Goal: Information Seeking & Learning: Learn about a topic

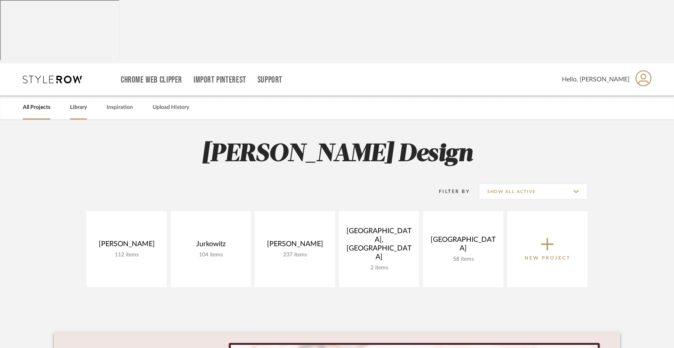
click at [76, 102] on link "Library" at bounding box center [78, 107] width 17 height 11
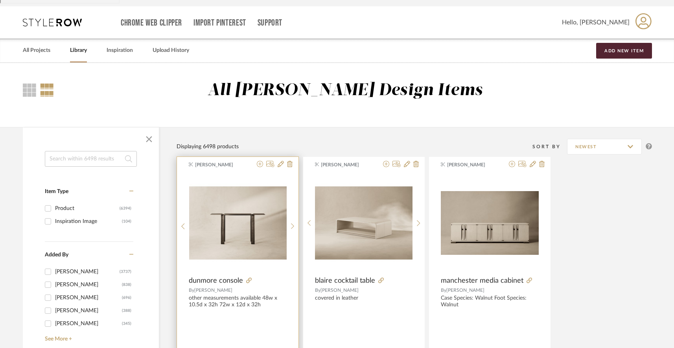
scroll to position [62, 0]
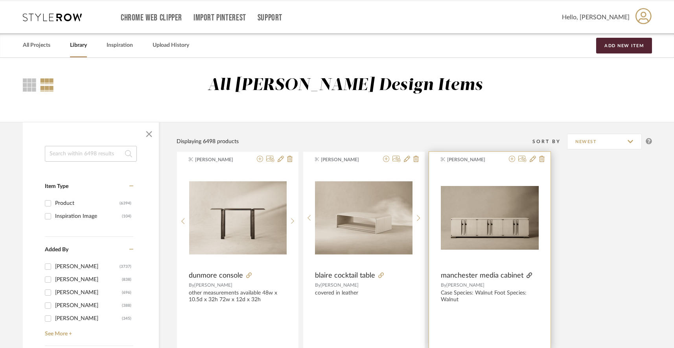
click at [528, 273] on icon at bounding box center [530, 276] width 6 height 6
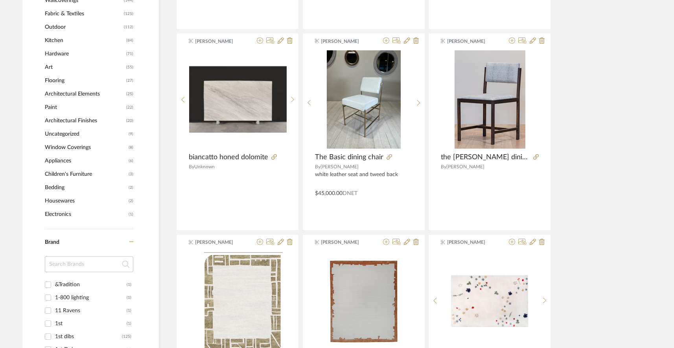
scroll to position [586, 0]
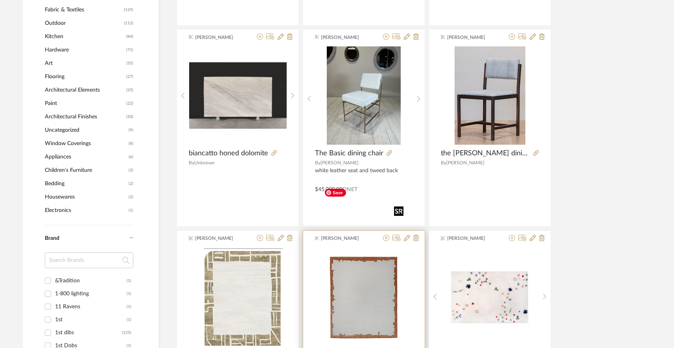
click at [358, 259] on img "0" at bounding box center [364, 297] width 86 height 98
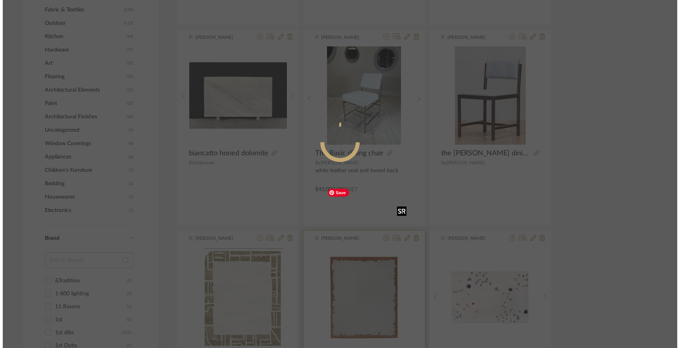
scroll to position [0, 0]
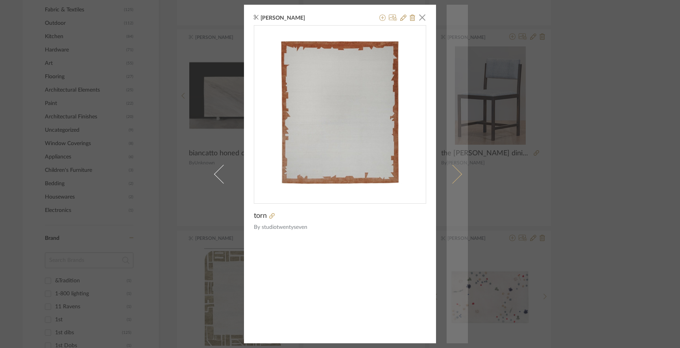
click at [457, 175] on span at bounding box center [452, 173] width 19 height 19
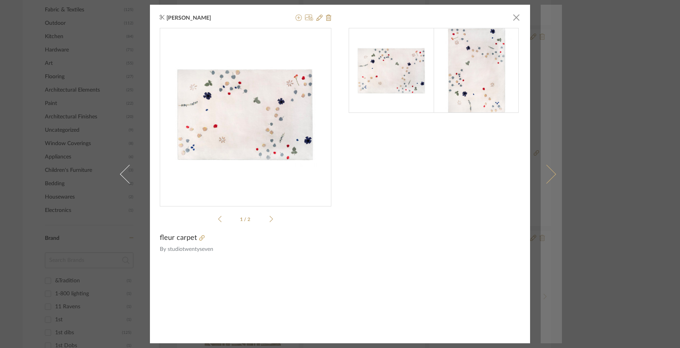
click at [542, 286] on link at bounding box center [551, 174] width 21 height 339
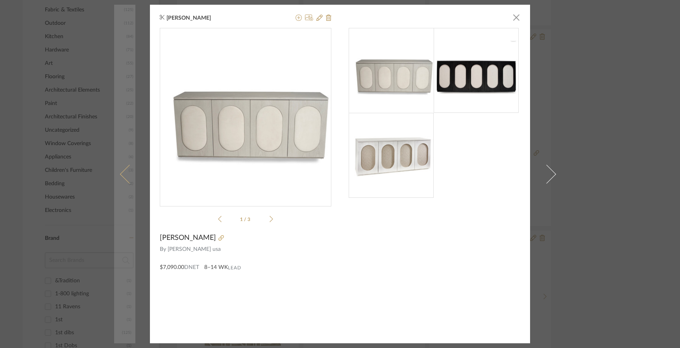
click at [126, 303] on link at bounding box center [124, 174] width 21 height 339
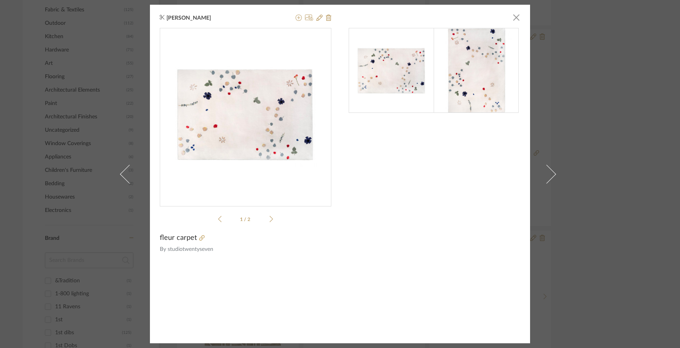
click at [105, 172] on div "Anne Carr × 1 / 2 fleur carpet By studiotwentyseven" at bounding box center [340, 174] width 680 height 348
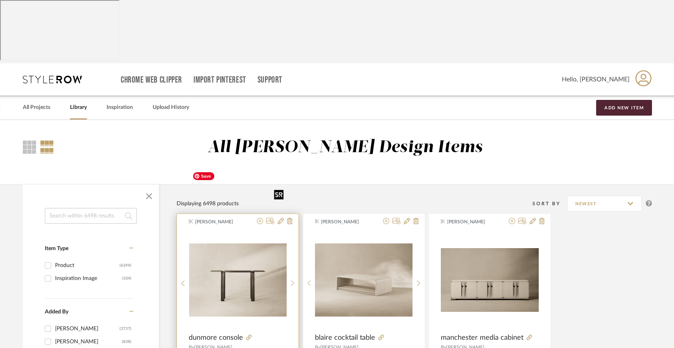
click at [202, 231] on img "0" at bounding box center [238, 280] width 98 height 98
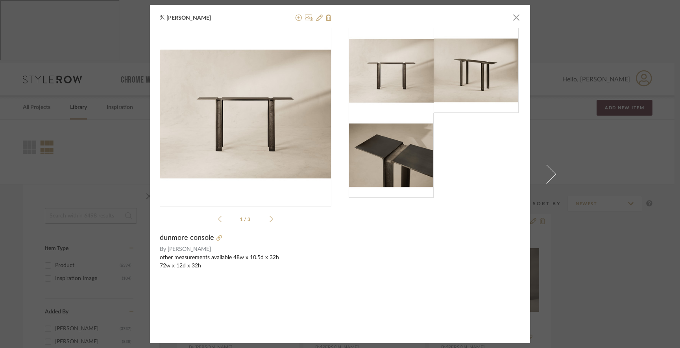
click at [81, 64] on div "Anne Carr × 1 / 3 dunmore console By Thomas Lavin other measurements available …" at bounding box center [340, 174] width 680 height 348
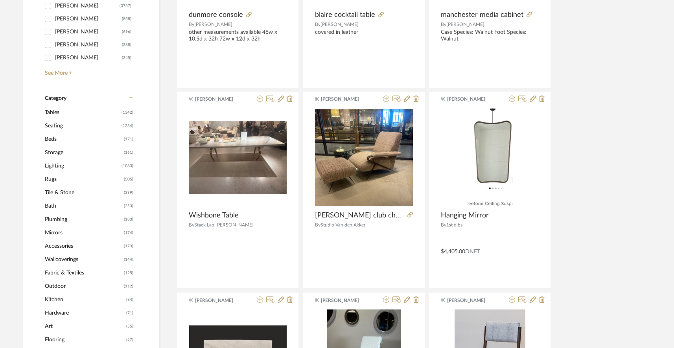
scroll to position [322, 0]
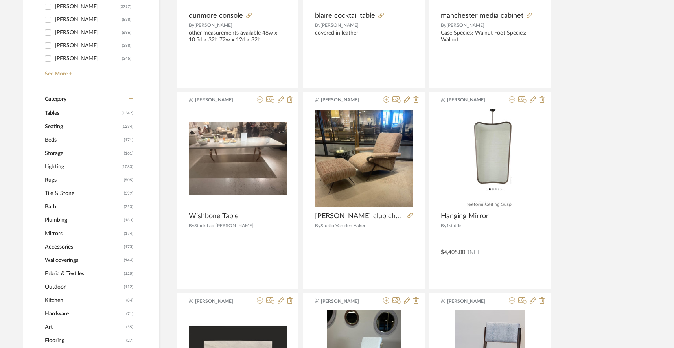
click at [62, 254] on span "Wallcoverings" at bounding box center [83, 260] width 77 height 13
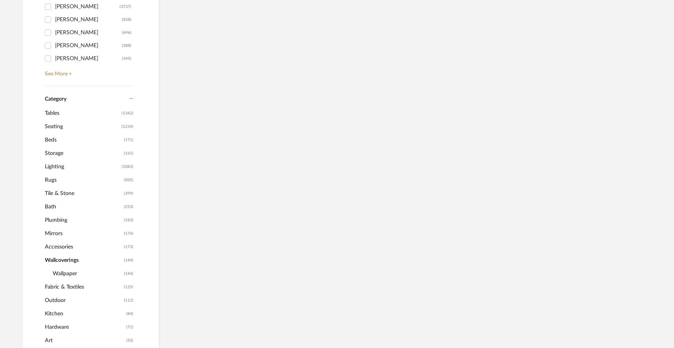
scroll to position [320, 0]
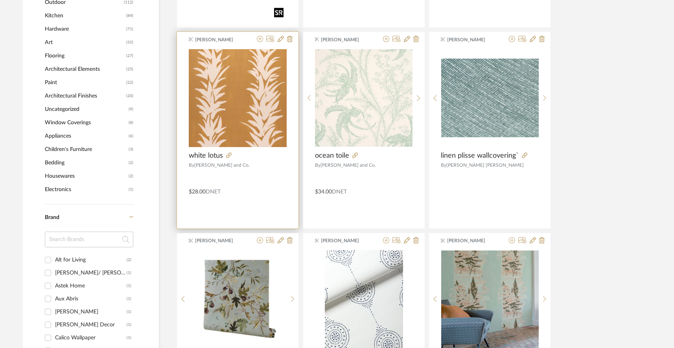
scroll to position [620, 0]
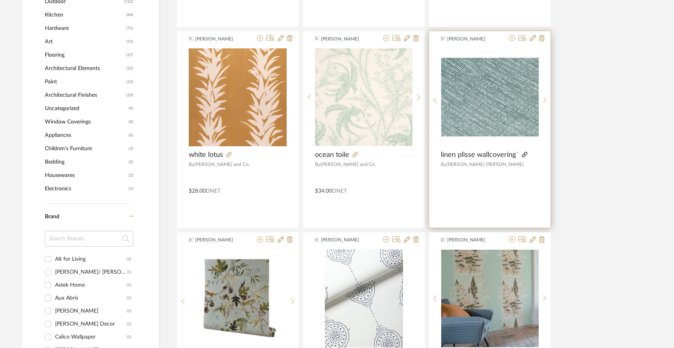
click at [525, 152] on icon at bounding box center [525, 155] width 6 height 6
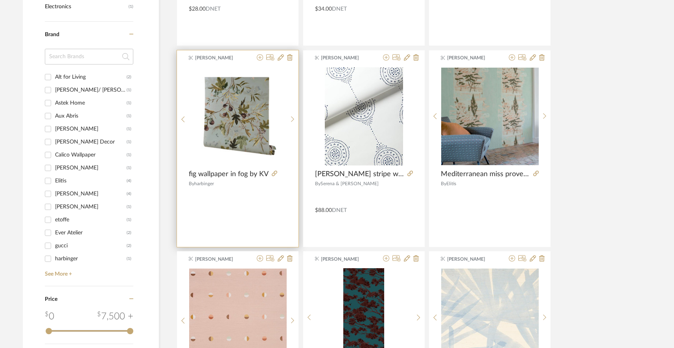
scroll to position [824, 0]
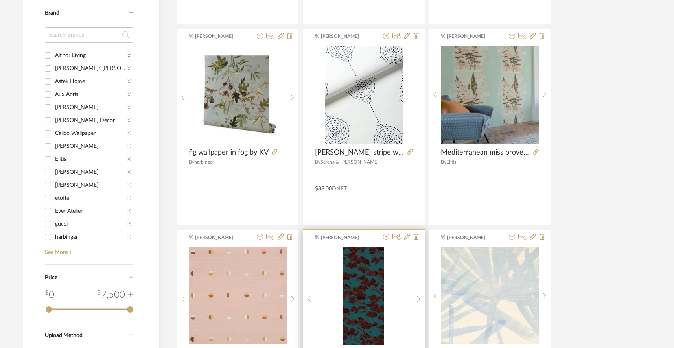
click at [370, 273] on img "0" at bounding box center [364, 296] width 41 height 98
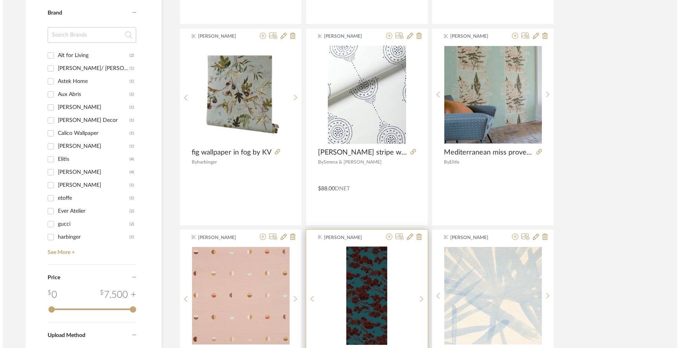
scroll to position [0, 0]
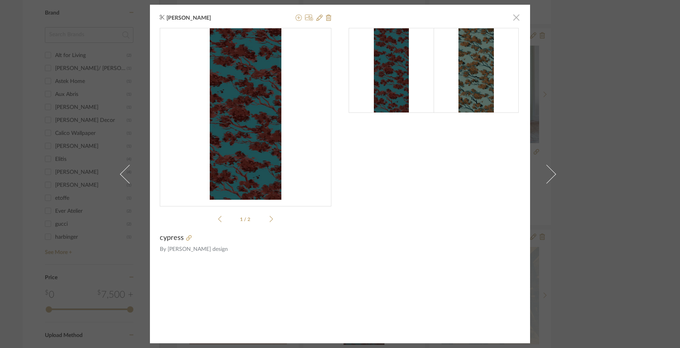
click at [514, 18] on span "button" at bounding box center [516, 17] width 16 height 16
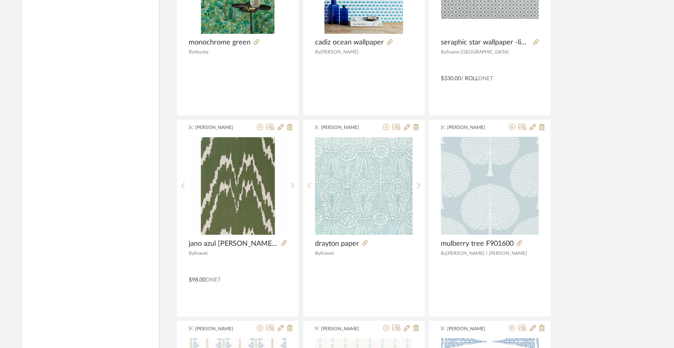
scroll to position [1541, 0]
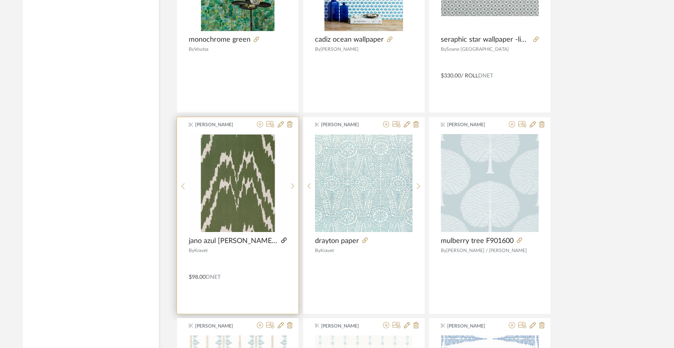
click at [281, 238] on icon at bounding box center [284, 241] width 6 height 6
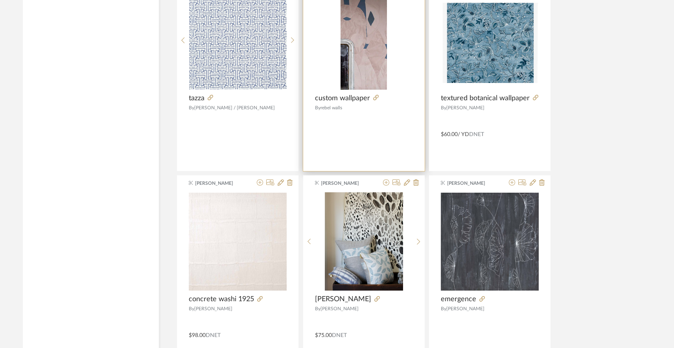
scroll to position [2087, 0]
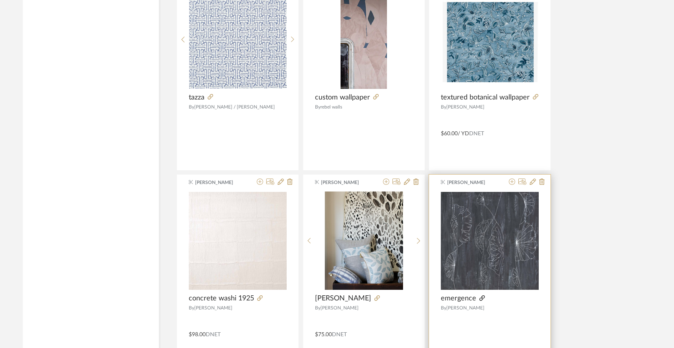
click at [480, 296] on icon at bounding box center [483, 299] width 6 height 6
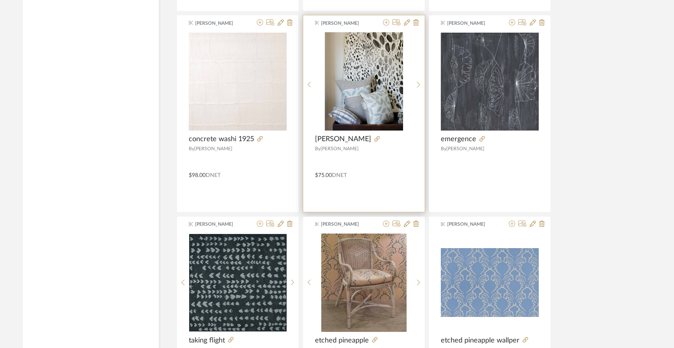
scroll to position [2249, 0]
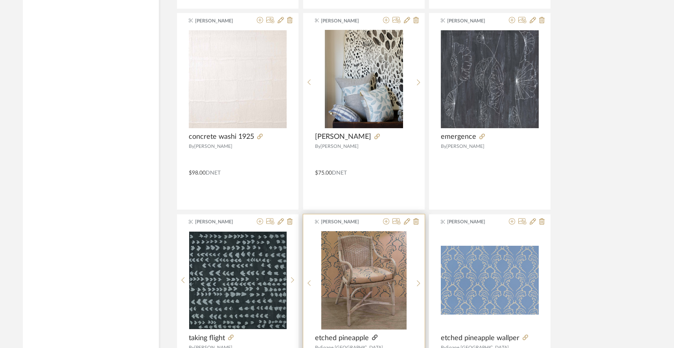
click at [372, 335] on icon at bounding box center [375, 338] width 6 height 6
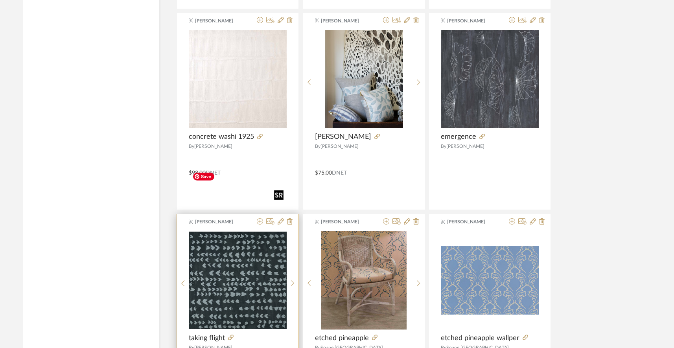
scroll to position [2332, 0]
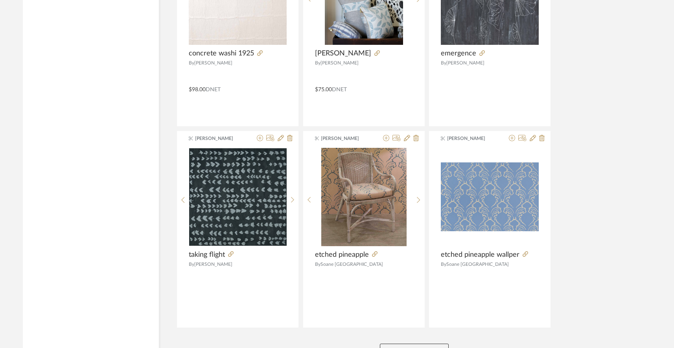
click at [407, 344] on button "View More" at bounding box center [414, 352] width 69 height 16
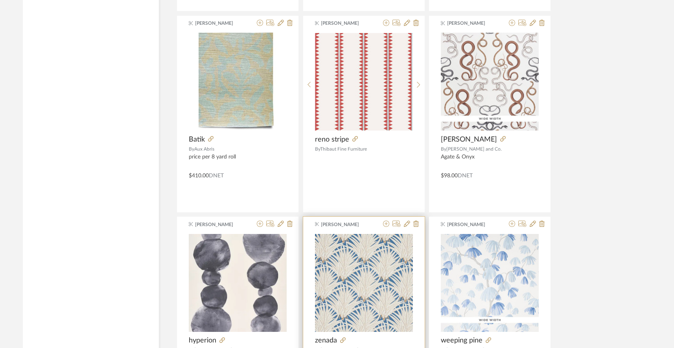
scroll to position [4050, 0]
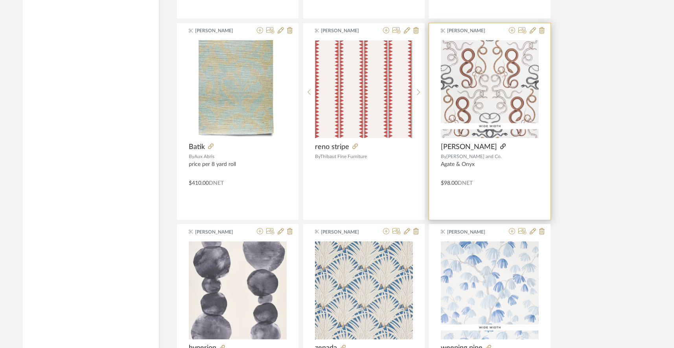
click at [501, 144] on icon at bounding box center [504, 147] width 6 height 6
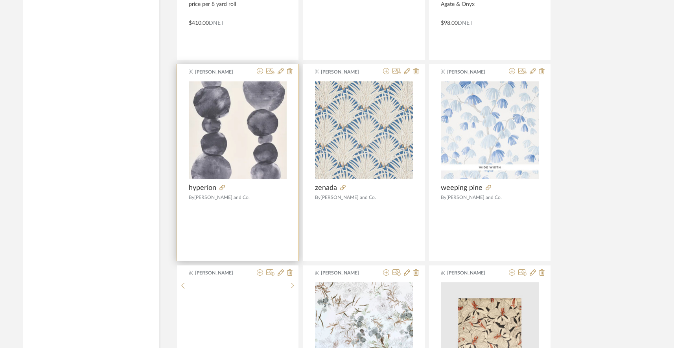
scroll to position [4211, 0]
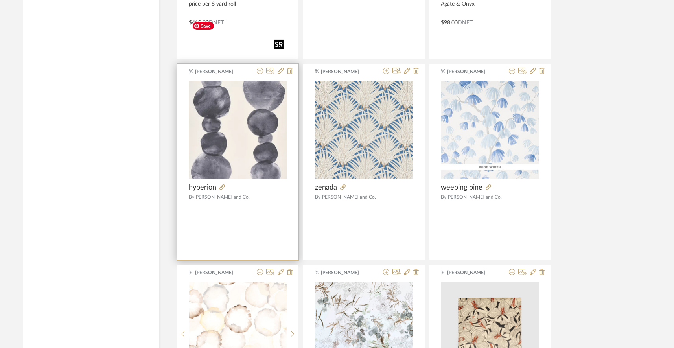
click at [0, 0] on img at bounding box center [0, 0] width 0 height 0
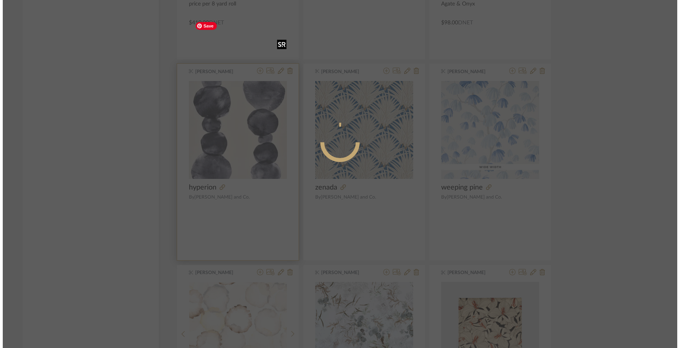
scroll to position [0, 0]
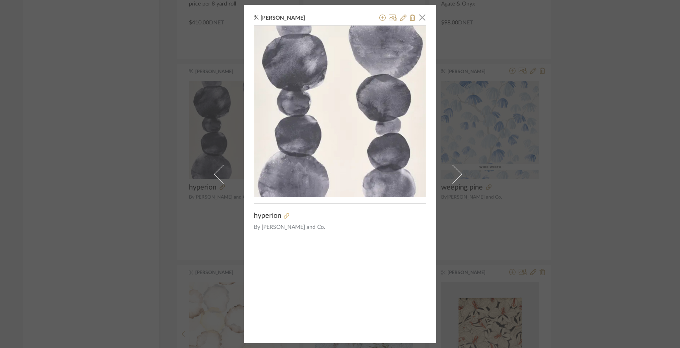
click at [284, 218] on icon at bounding box center [287, 216] width 6 height 6
